Goal: Complete application form

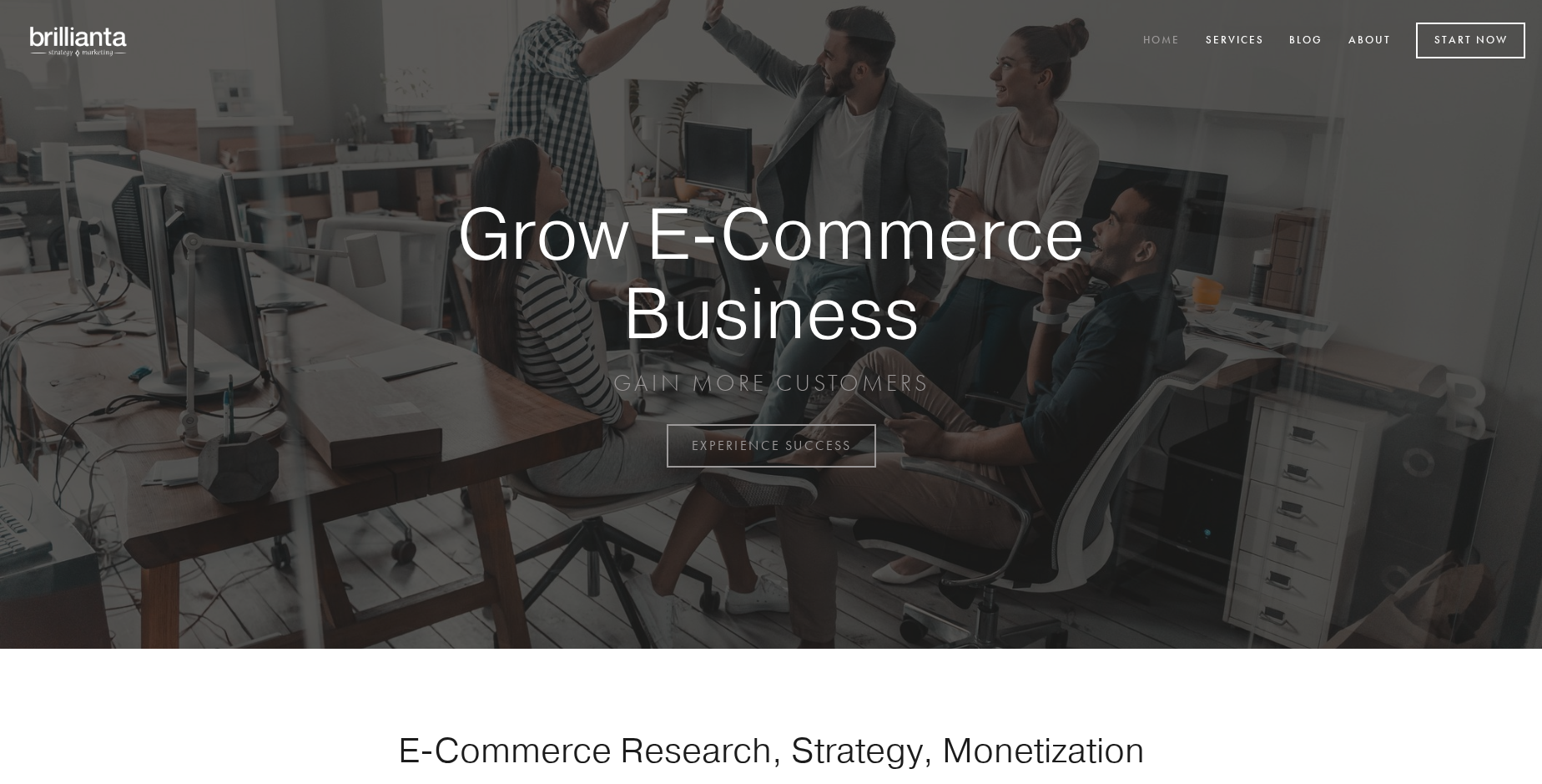
scroll to position [4375, 0]
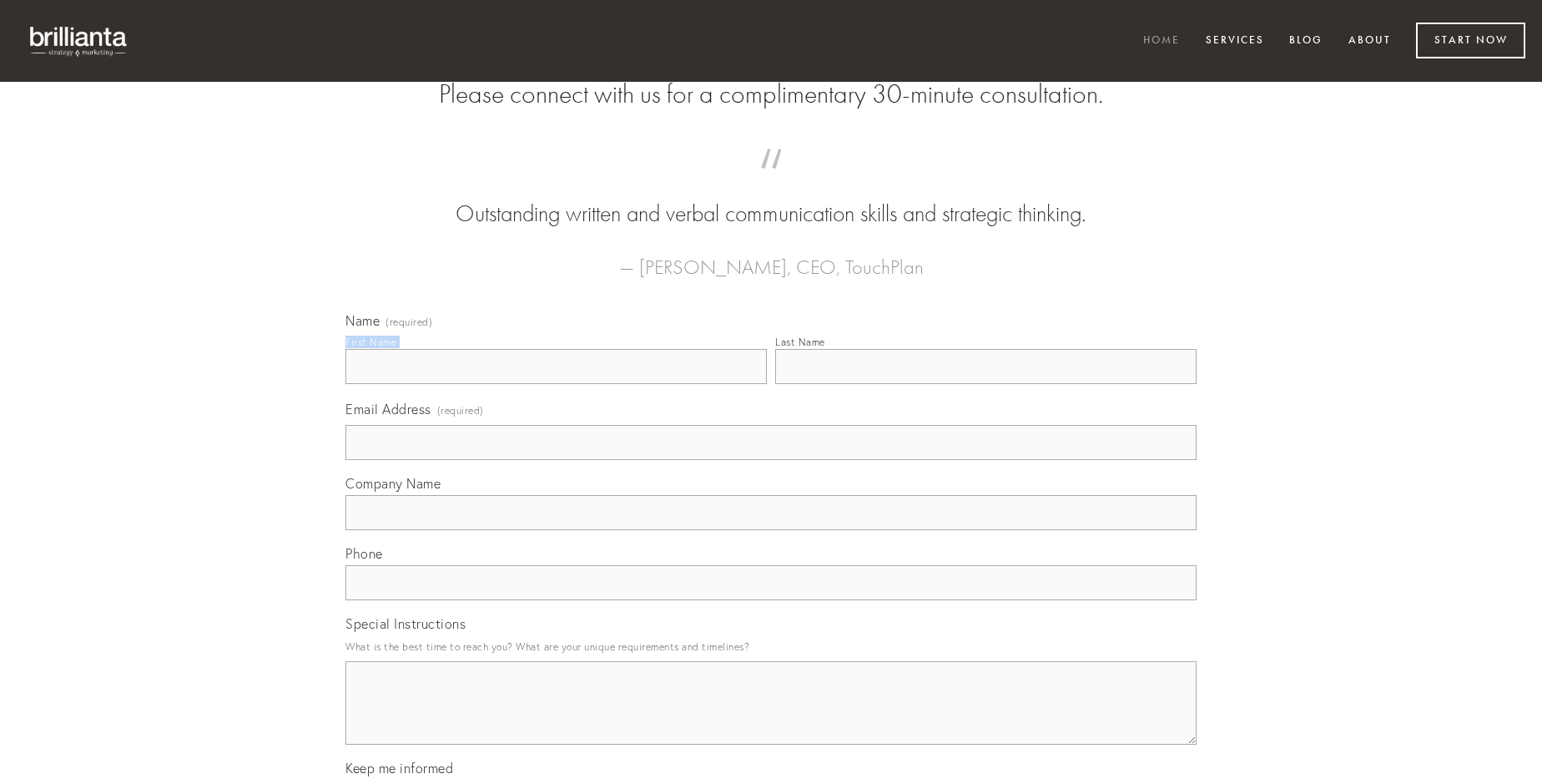
type input "[PERSON_NAME]"
click at [985, 384] on input "Last Name" at bounding box center [986, 367] width 421 height 35
type input "[PERSON_NAME]"
click at [771, 460] on input "Email Address (required)" at bounding box center [771, 442] width 851 height 35
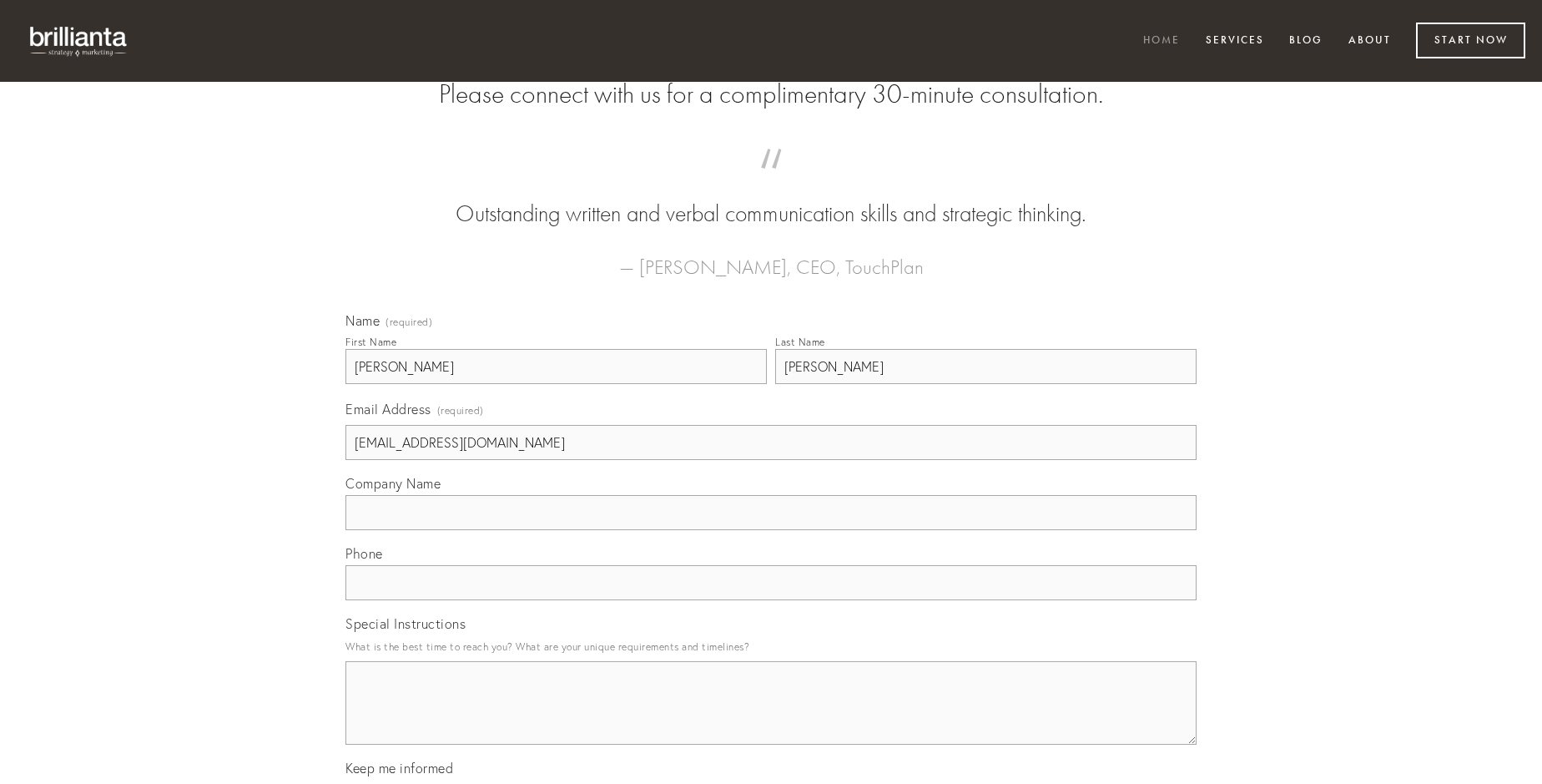
type input "[EMAIL_ADDRESS][DOMAIN_NAME]"
click at [771, 530] on input "Company Name" at bounding box center [771, 513] width 851 height 35
type input "sodalitas"
click at [771, 600] on input "text" at bounding box center [771, 583] width 851 height 35
click at [771, 718] on textarea "Special Instructions" at bounding box center [771, 702] width 851 height 83
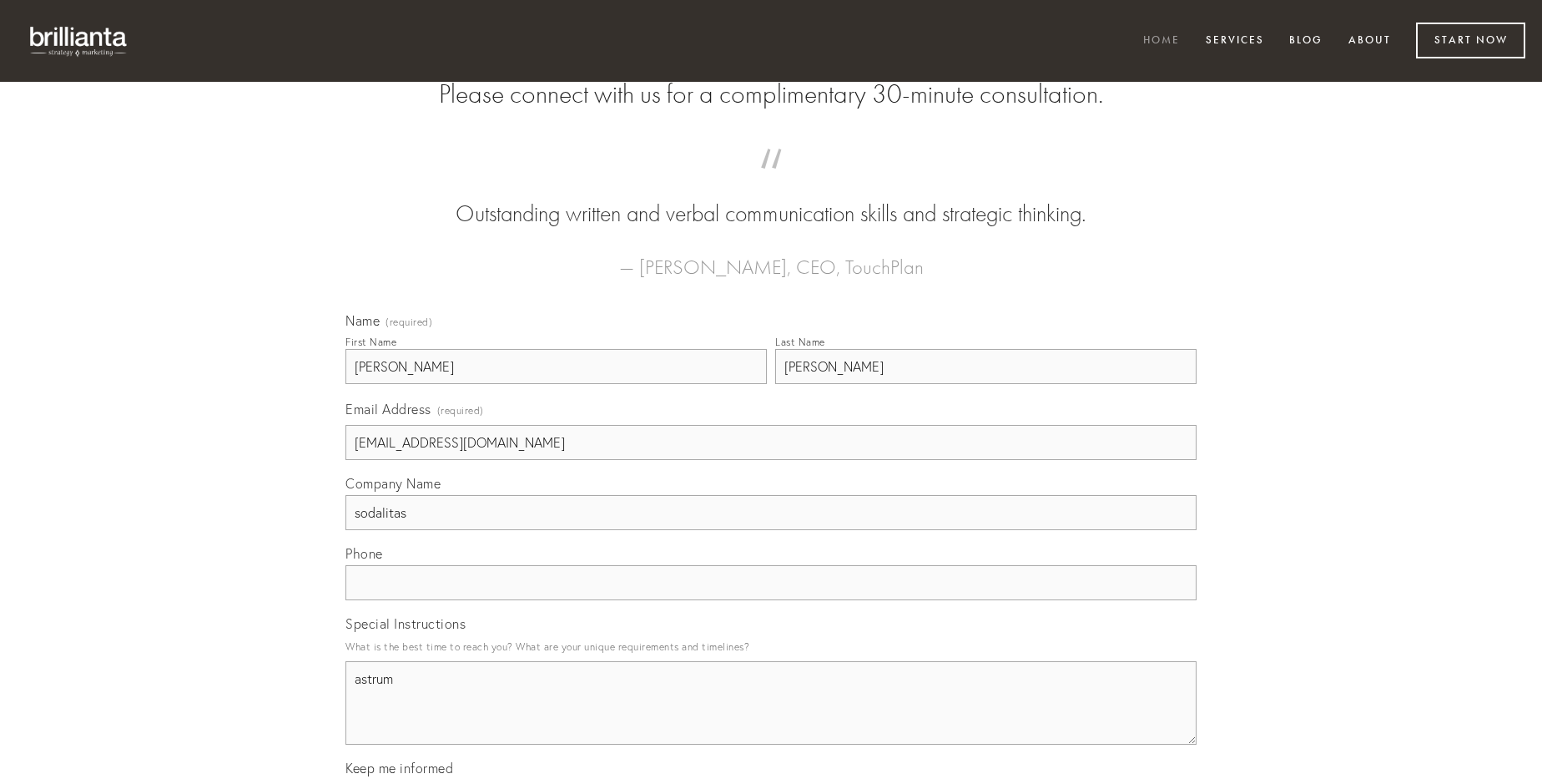
type textarea "astrum"
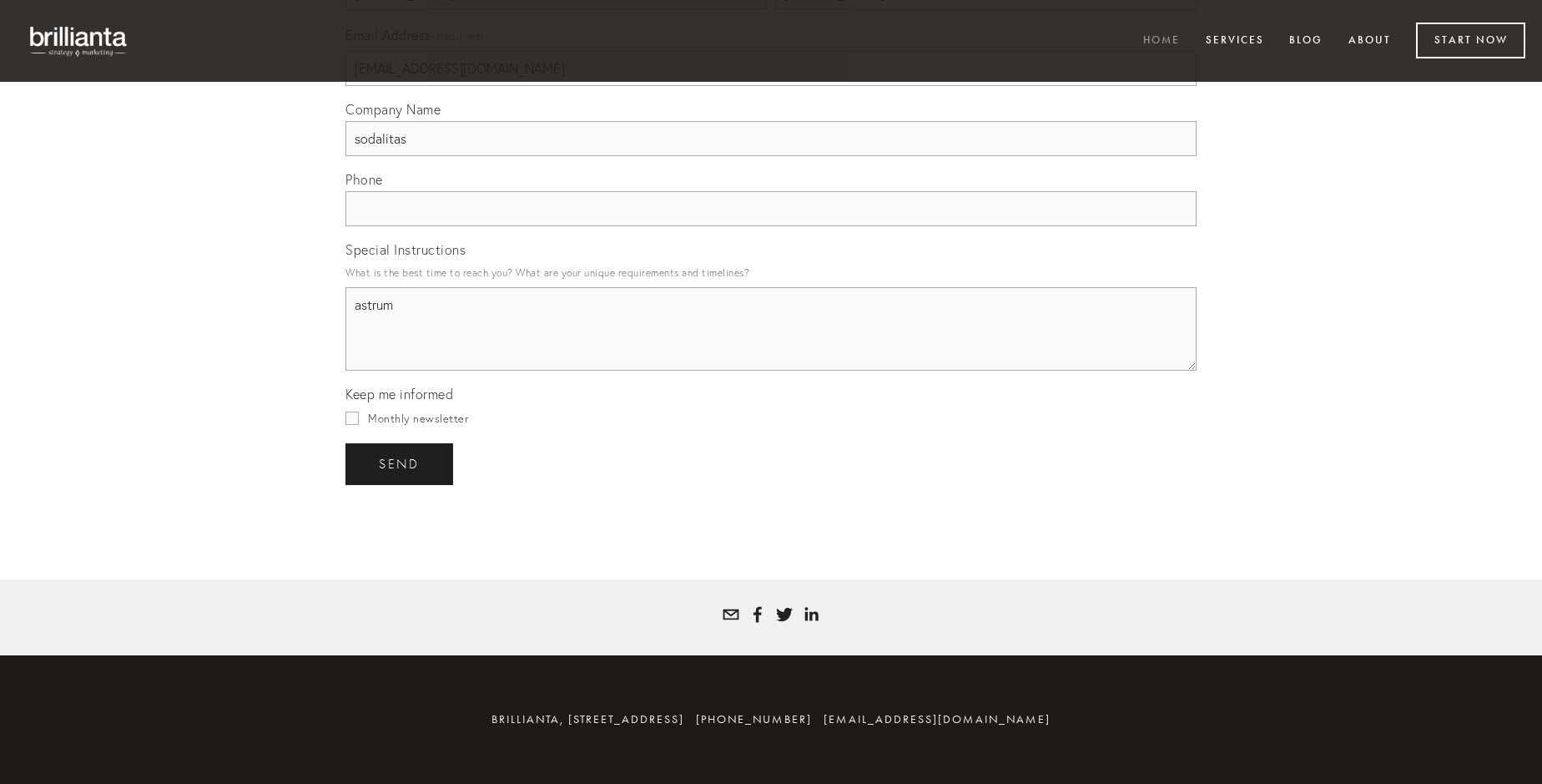
click at [400, 463] on span "send" at bounding box center [399, 464] width 41 height 15
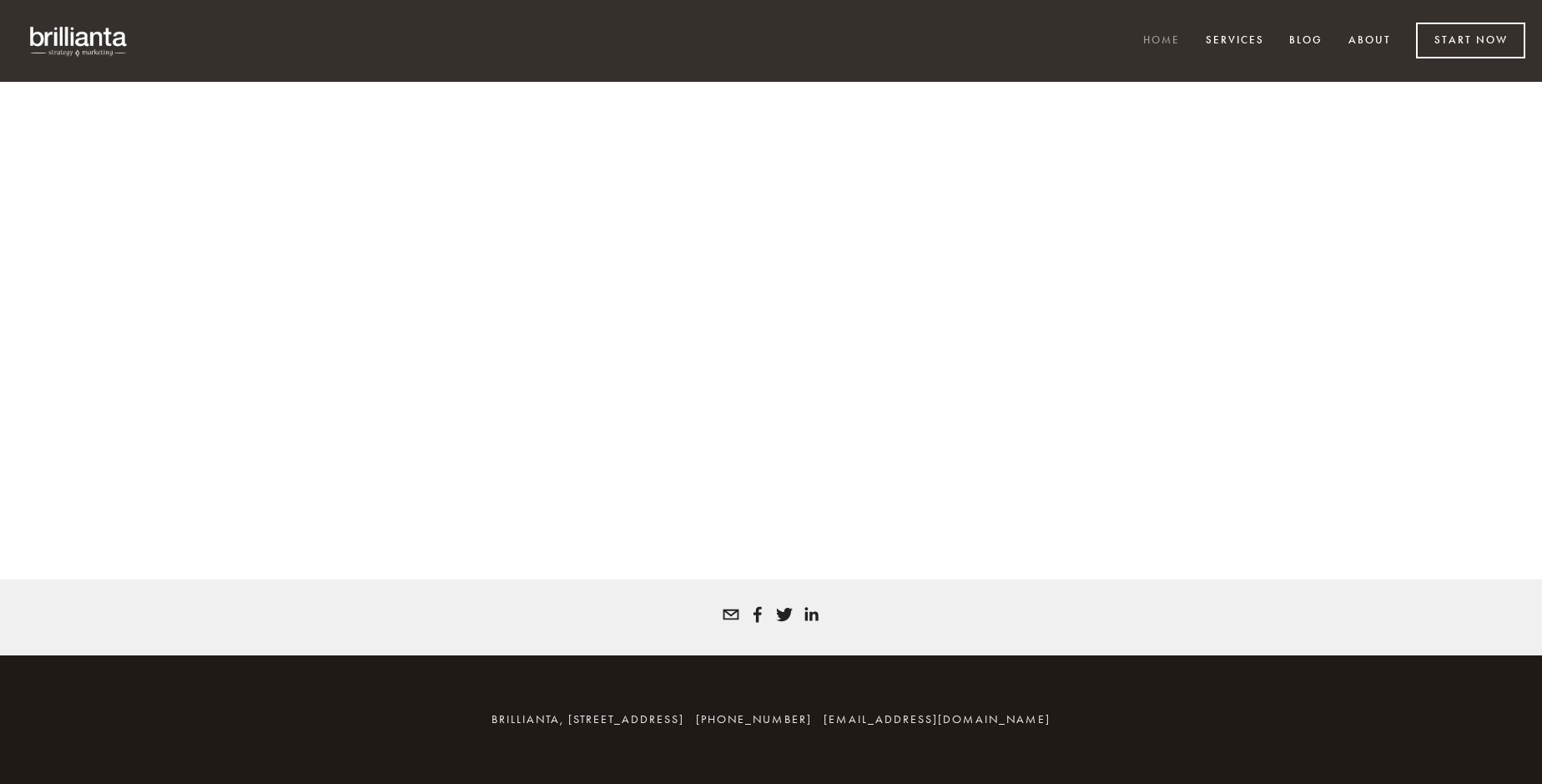
scroll to position [4352, 0]
